Goal: Task Accomplishment & Management: Use online tool/utility

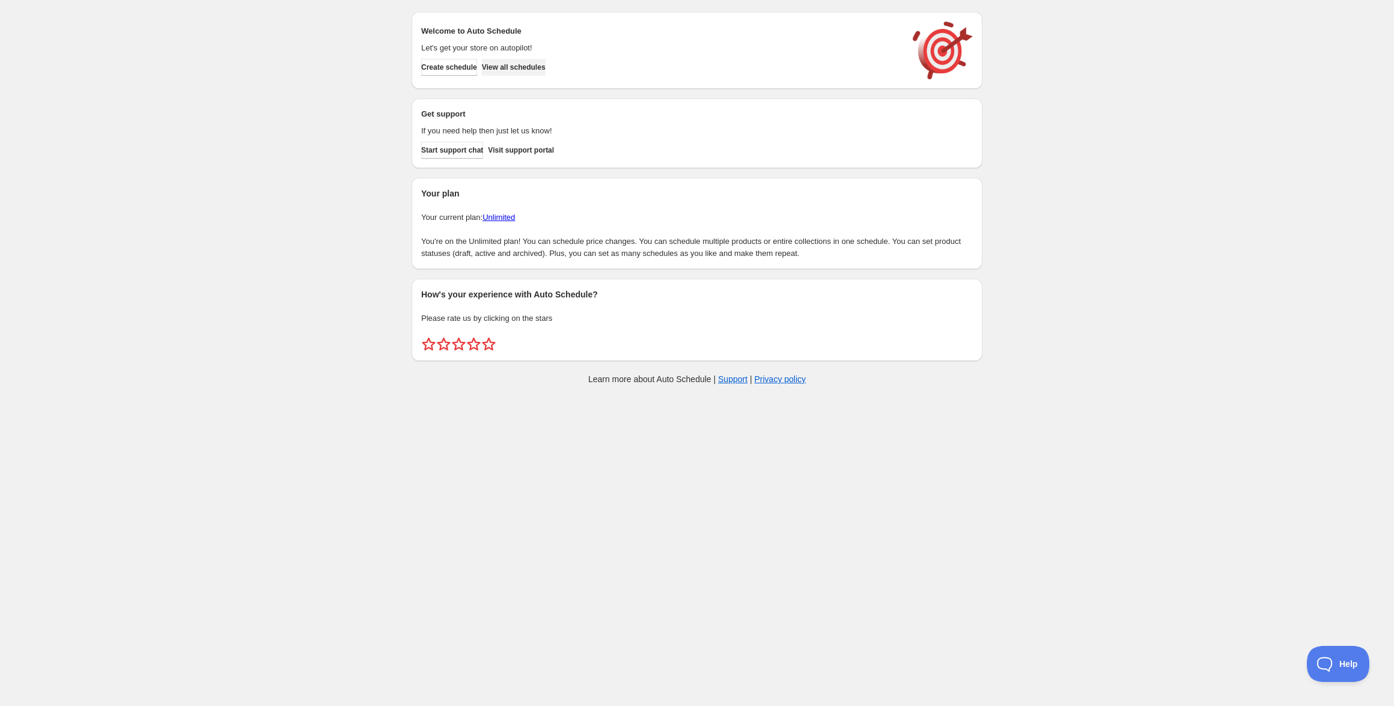
click at [538, 74] on button "View all schedules" at bounding box center [514, 67] width 64 height 17
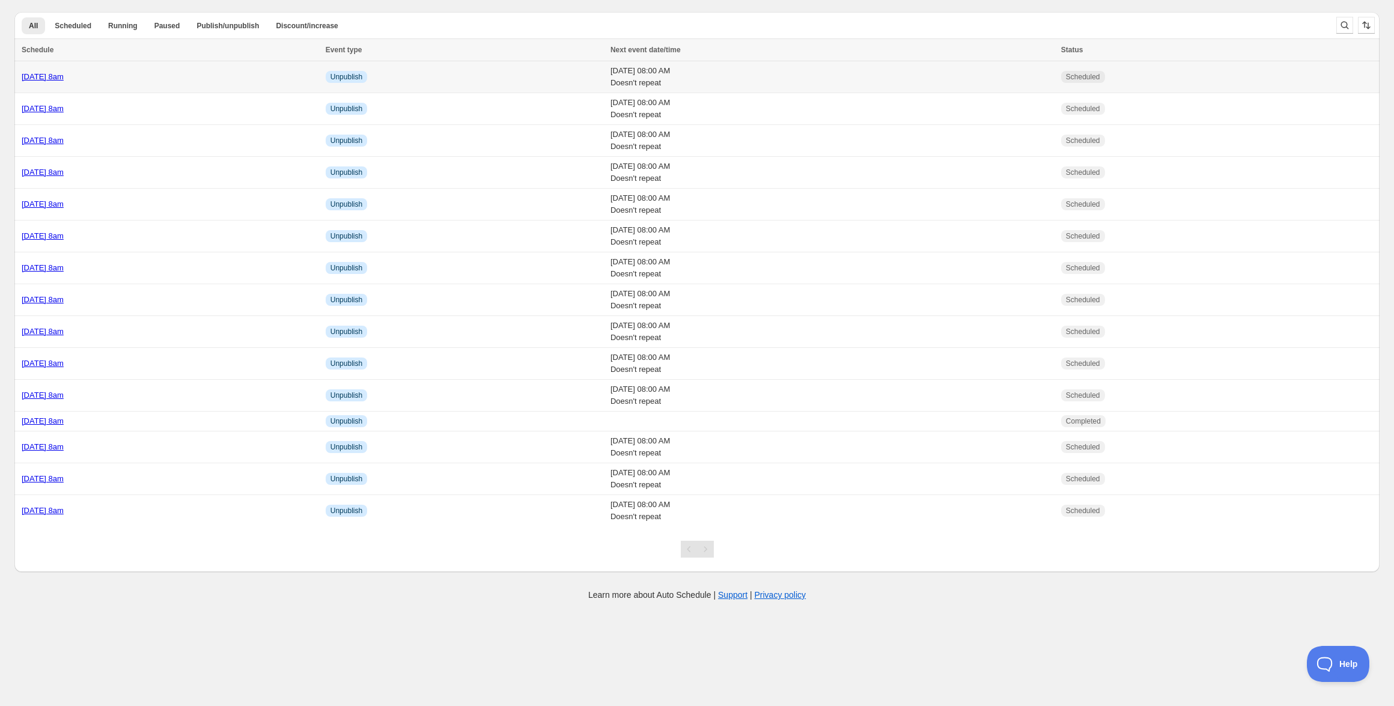
click at [64, 75] on link "[DATE] 8am" at bounding box center [43, 76] width 42 height 9
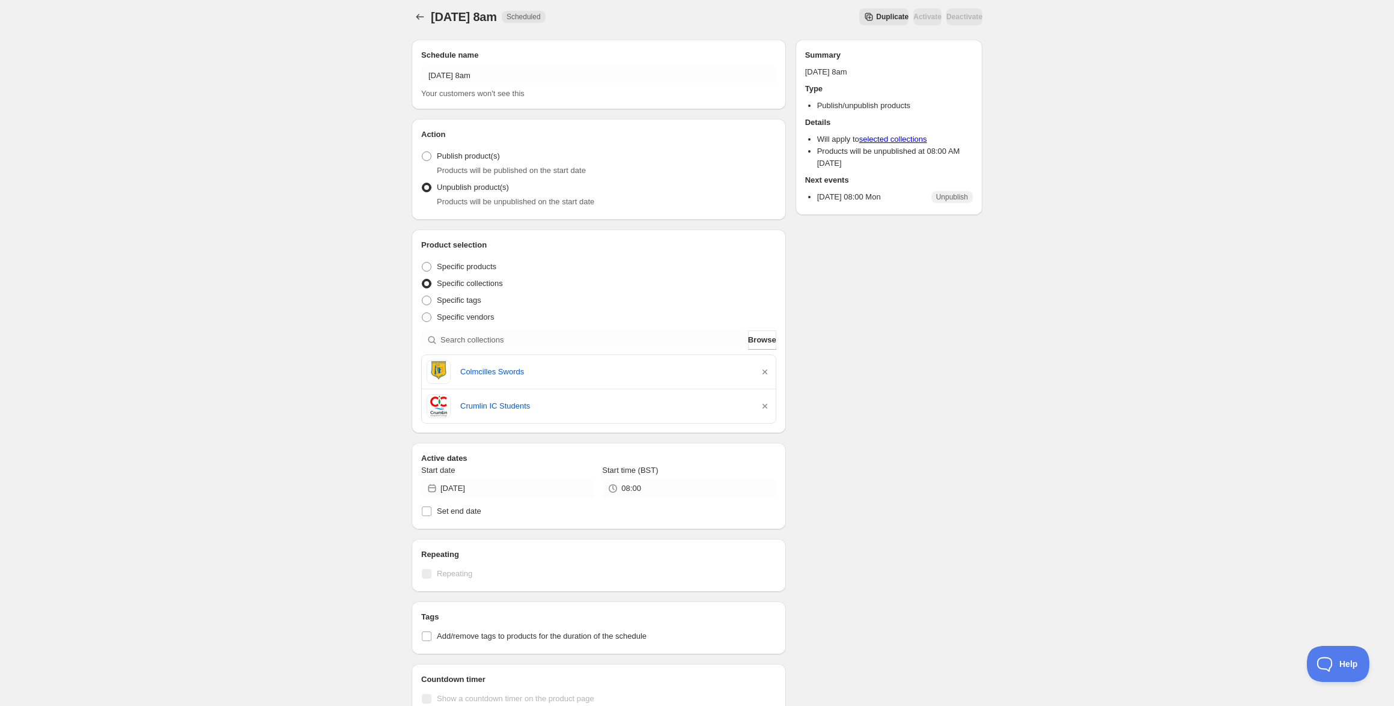
scroll to position [7, 0]
click at [590, 344] on input "search" at bounding box center [592, 339] width 305 height 19
paste input "North Coast Handball"
type input "North Coast Handball"
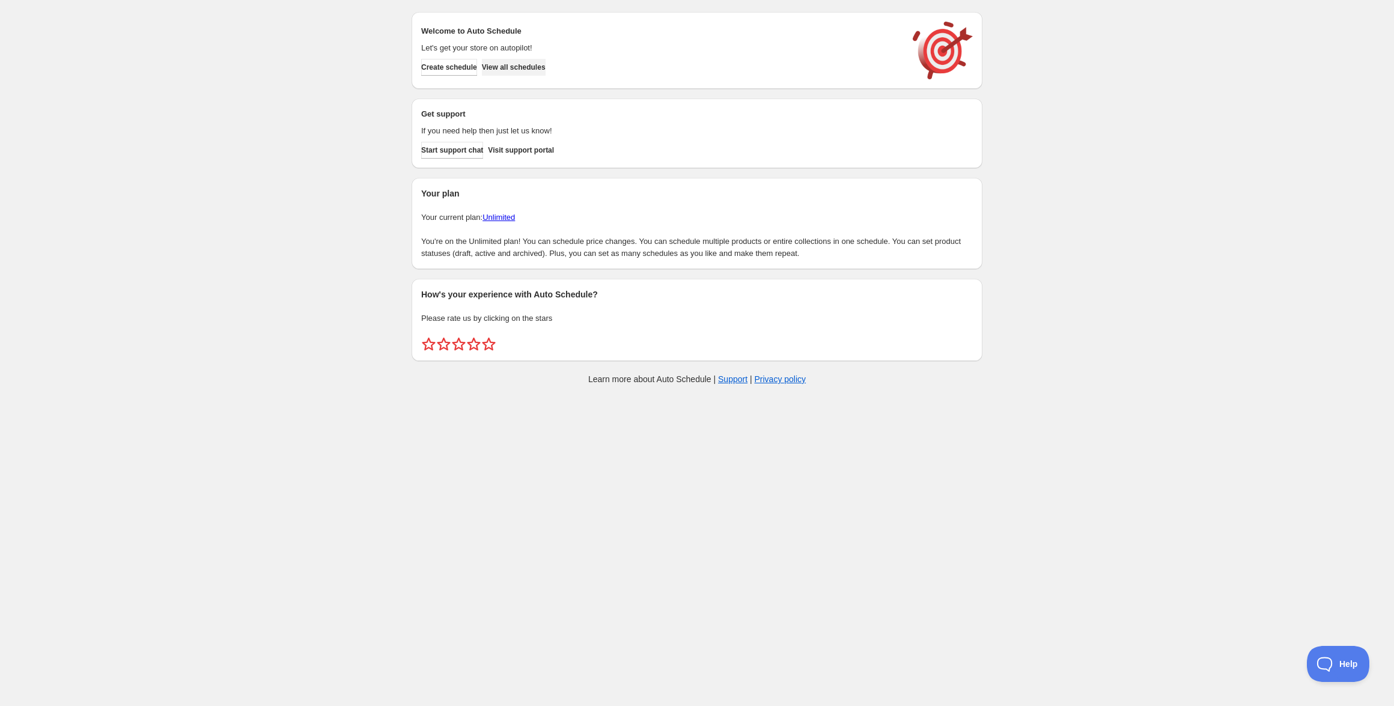
click at [525, 65] on span "View all schedules" at bounding box center [514, 67] width 64 height 10
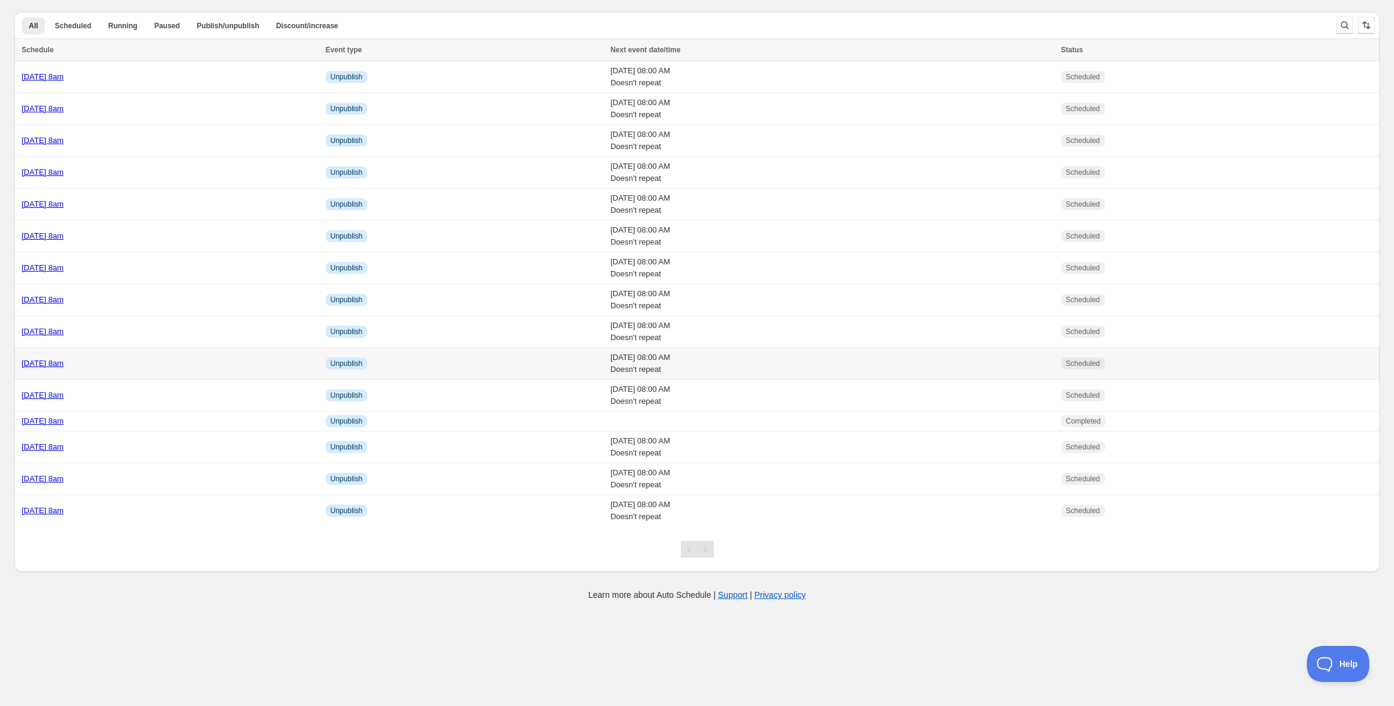
click at [62, 361] on link "Friday 17th October @ 8am" at bounding box center [43, 363] width 42 height 9
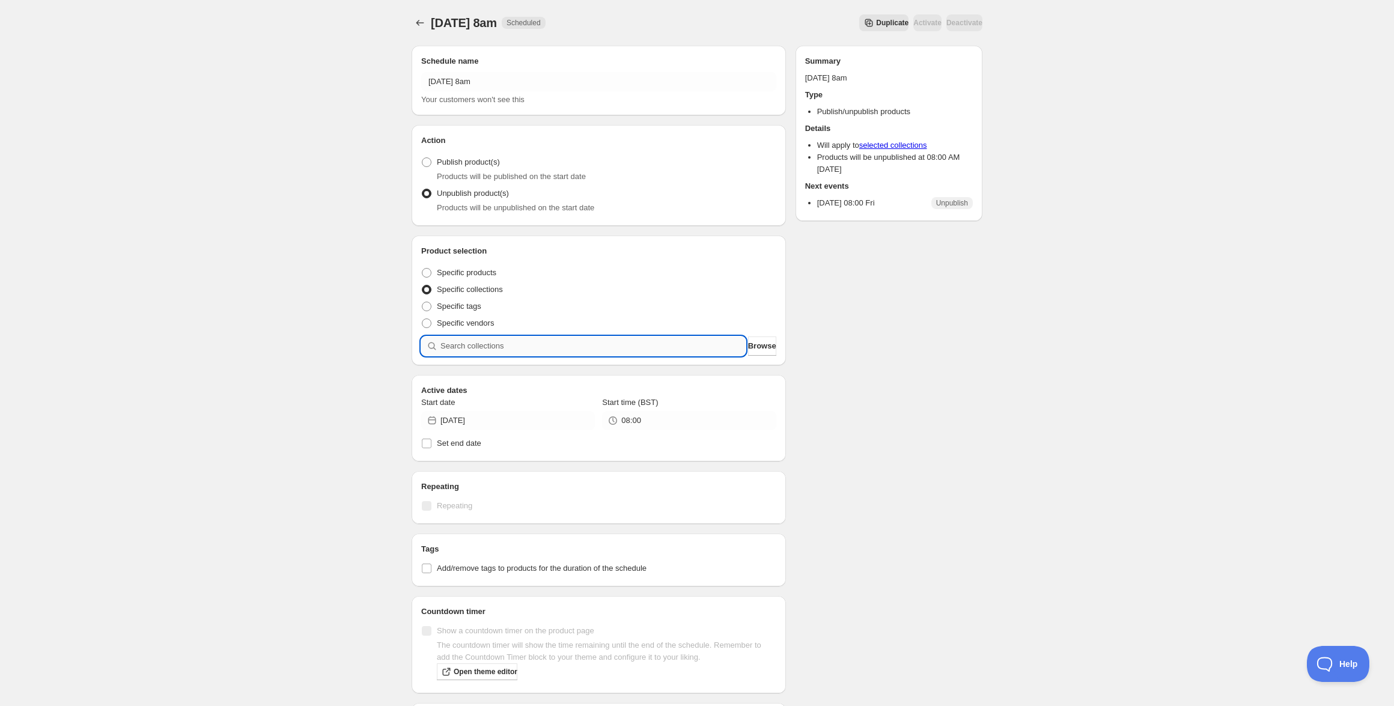
click at [627, 350] on input "search" at bounding box center [592, 345] width 305 height 19
click at [209, 256] on div "Friday 17th October @ 8am. This page is ready Friday 17th October @ 8am Schedul…" at bounding box center [697, 441] width 1394 height 882
click at [421, 14] on div "Friday 17th October @ 8am. This page is ready Friday 17th October @ 8am Schedul…" at bounding box center [697, 23] width 571 height 46
click at [419, 19] on icon "Schedules" at bounding box center [420, 23] width 12 height 12
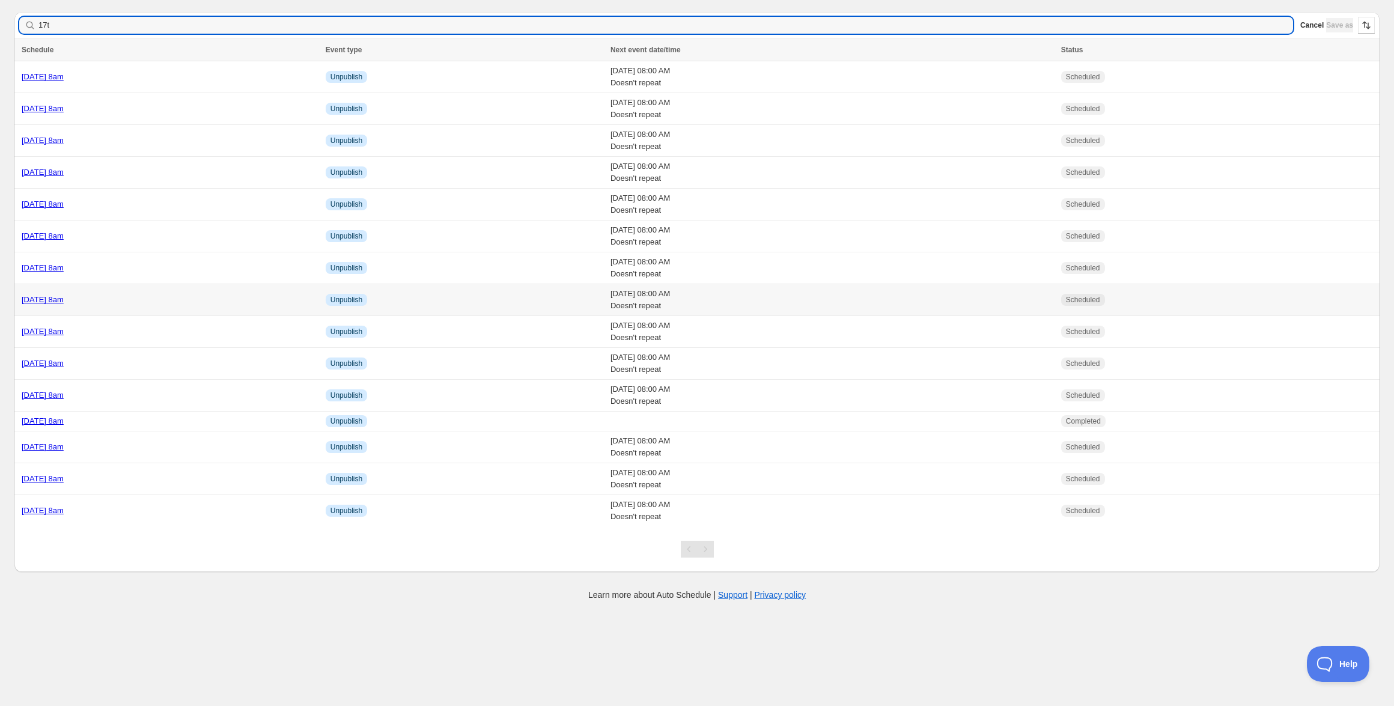
type input "17th"
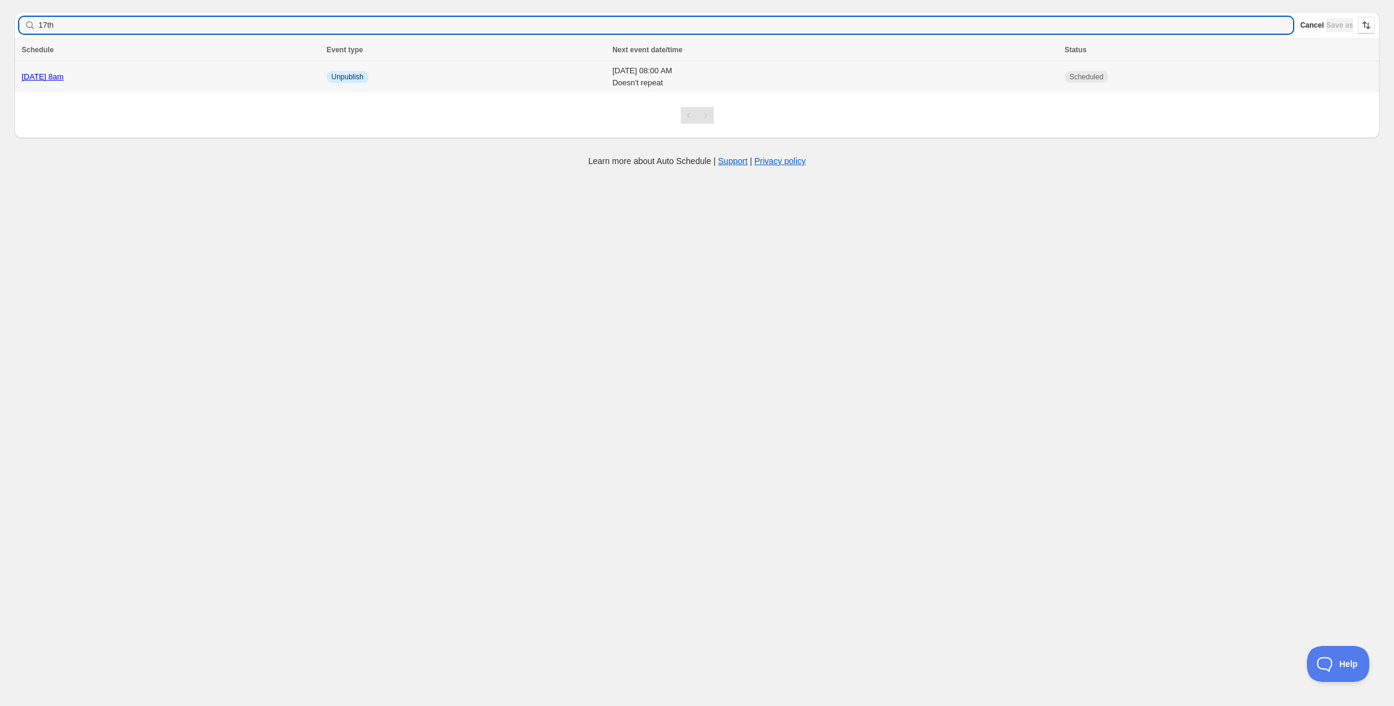
click at [64, 72] on link "Friday 17th October @ 8am" at bounding box center [43, 76] width 42 height 9
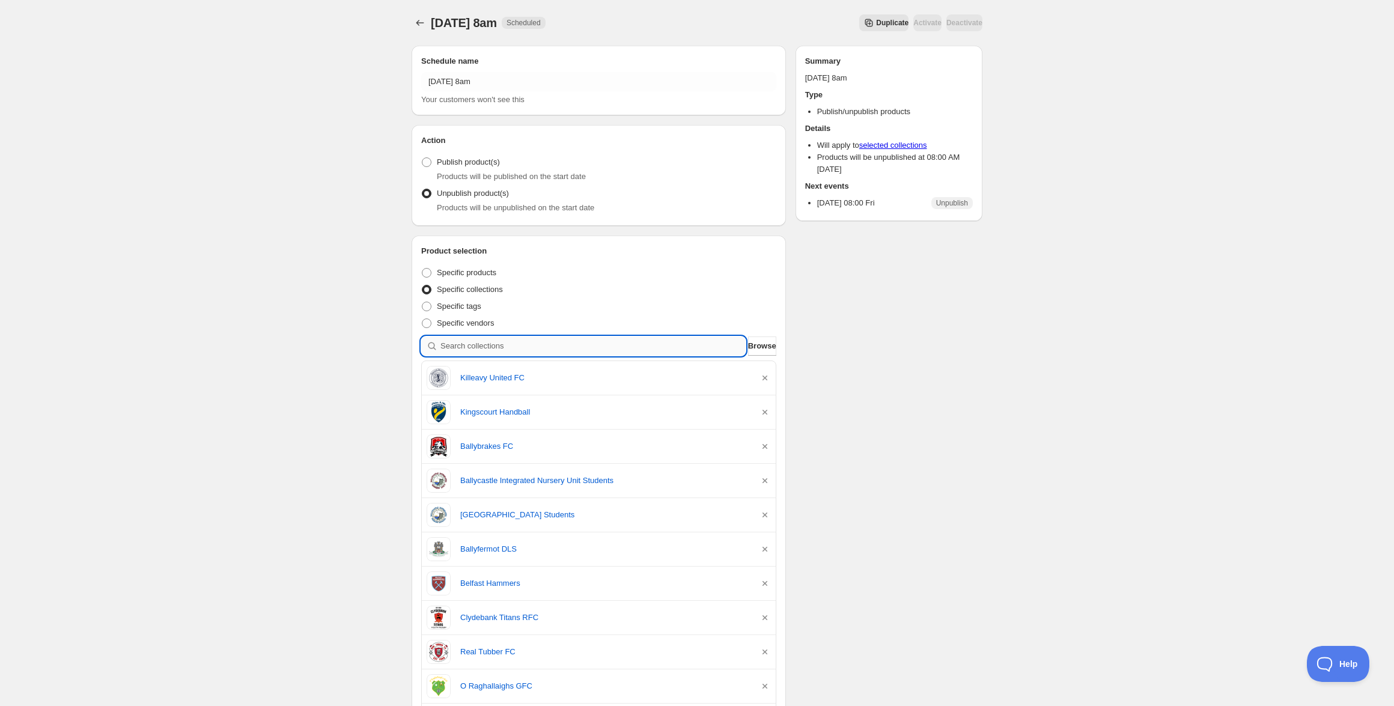
click at [544, 336] on input "search" at bounding box center [592, 345] width 305 height 19
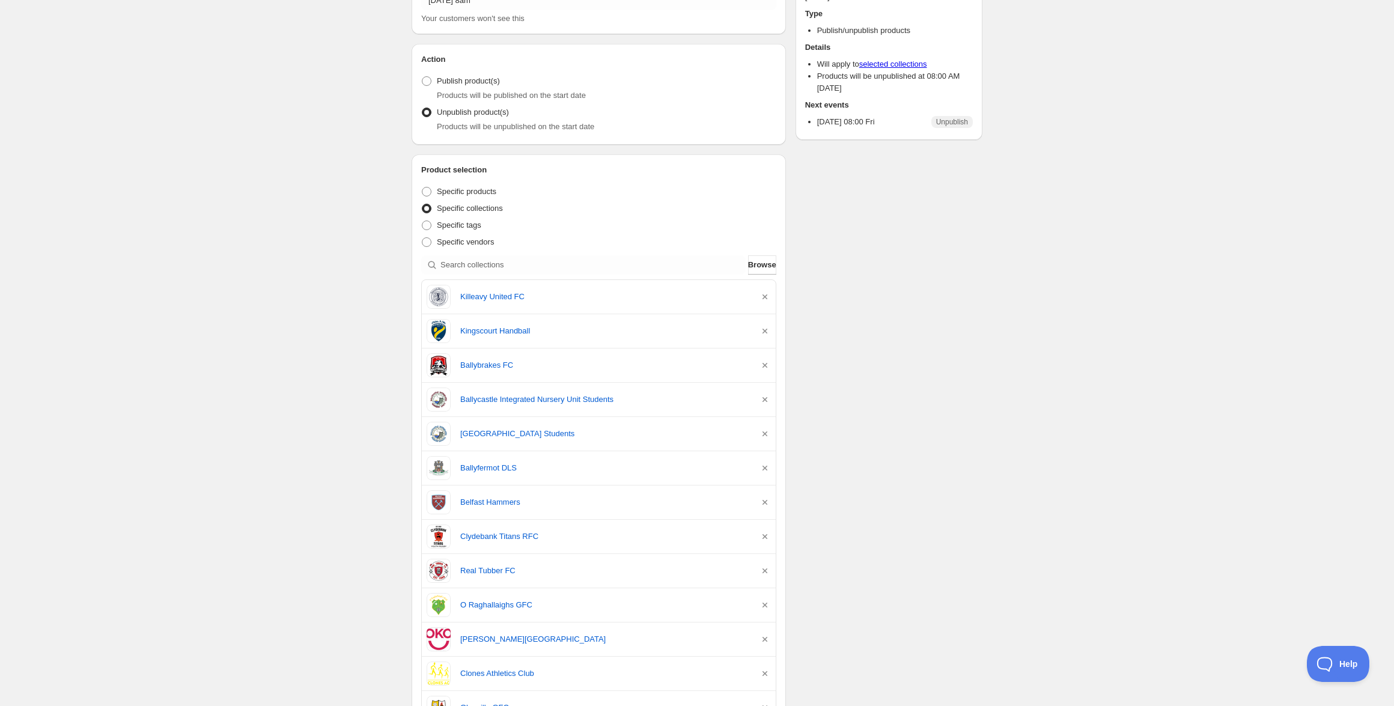
scroll to position [61, 0]
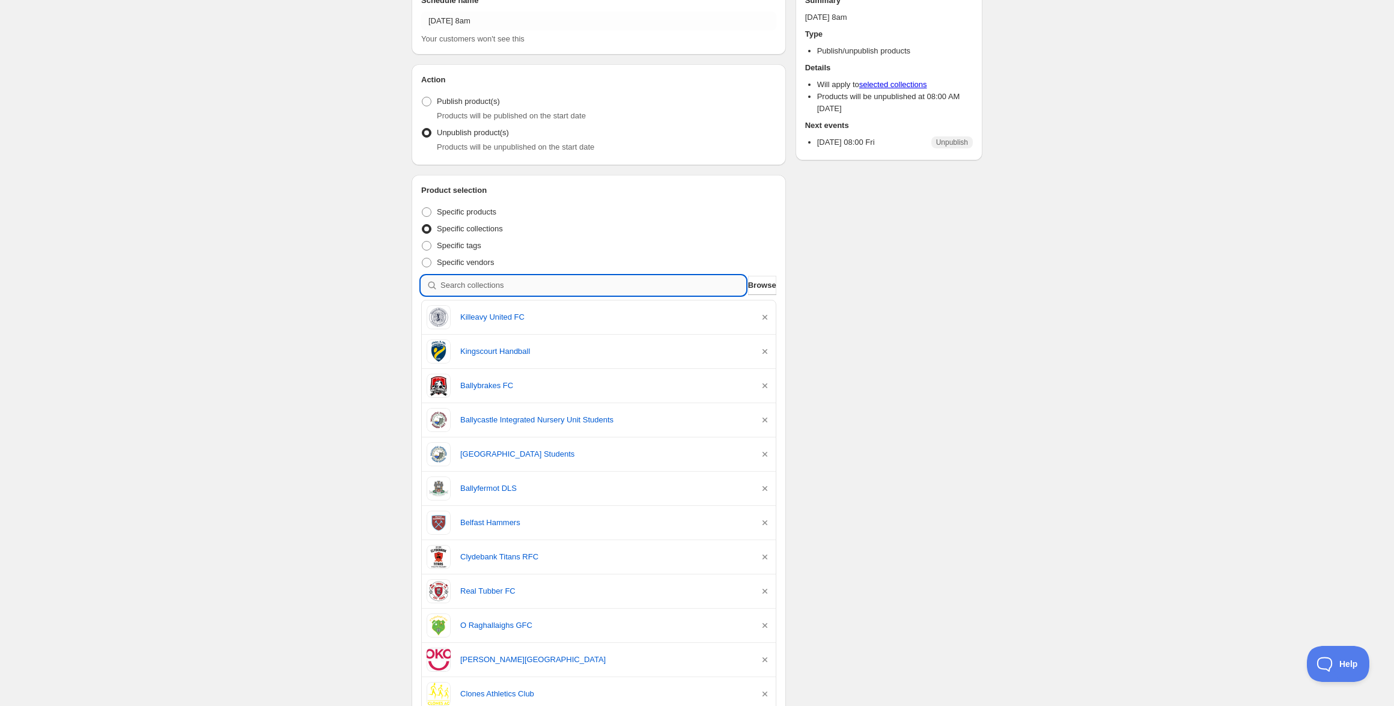
click at [534, 285] on input "search" at bounding box center [592, 285] width 305 height 19
paste input "Newry High School Staff"
type input "Newry High School Staff"
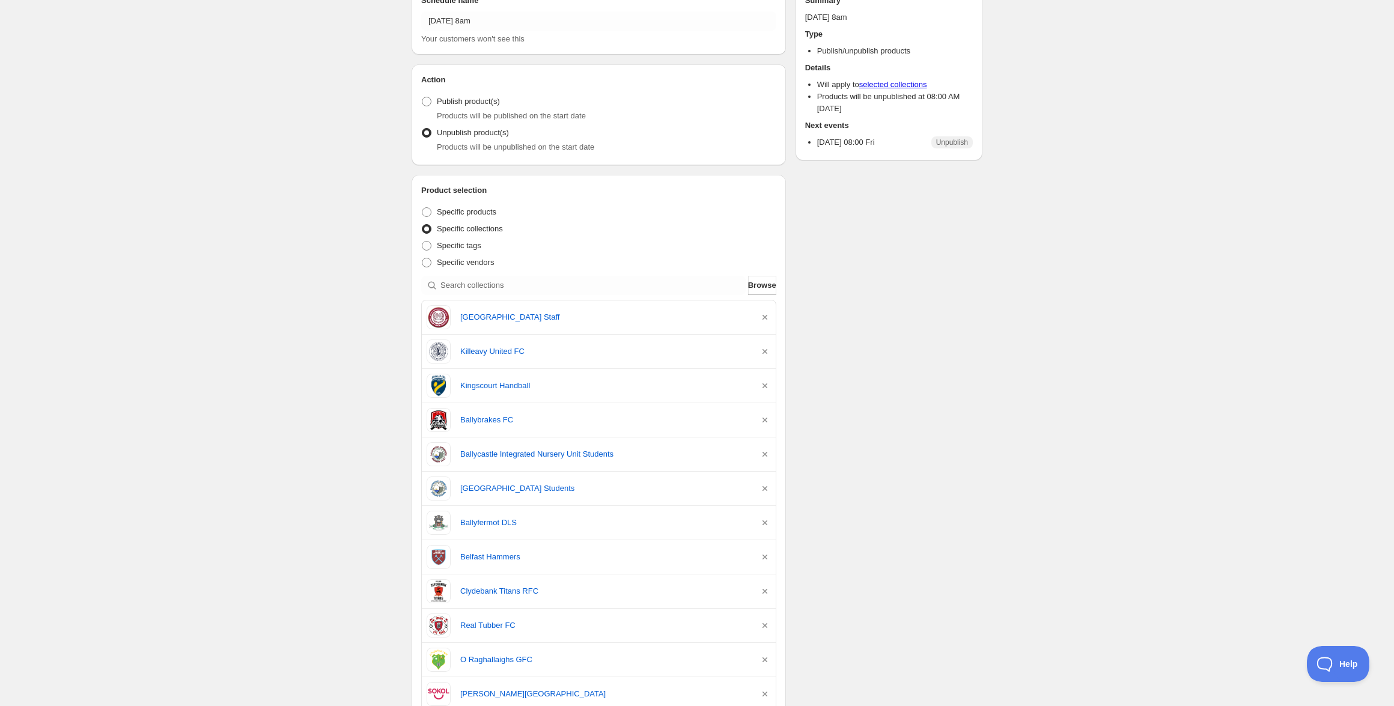
scroll to position [0, 0]
